Goal: Task Accomplishment & Management: Manage account settings

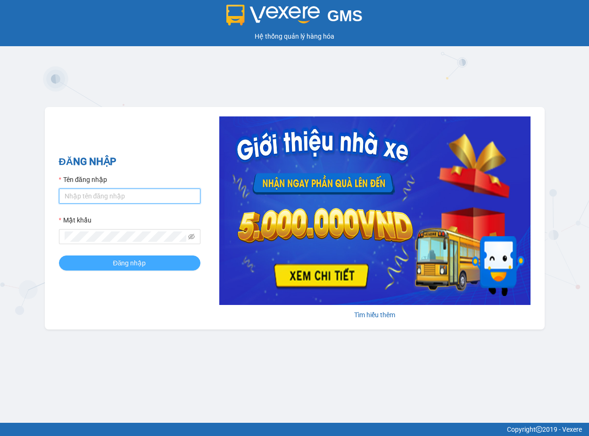
type input "trang.dinhnhan"
click at [125, 262] on span "Đăng nhập" at bounding box center [129, 263] width 33 height 10
